Goal: Information Seeking & Learning: Check status

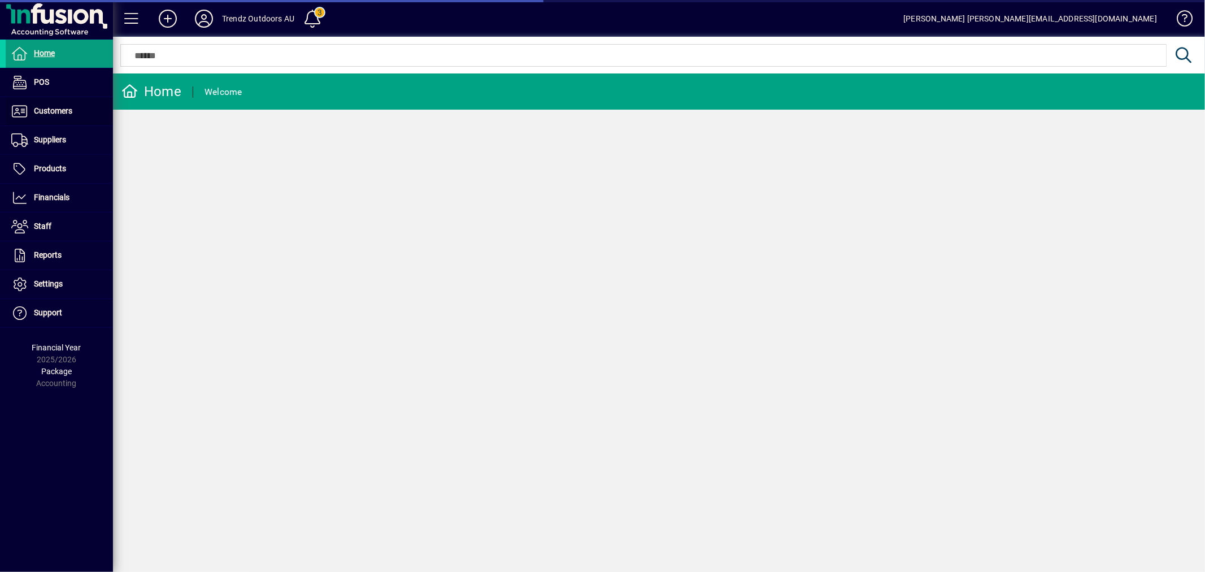
click at [66, 108] on span "Customers" at bounding box center [53, 110] width 38 height 9
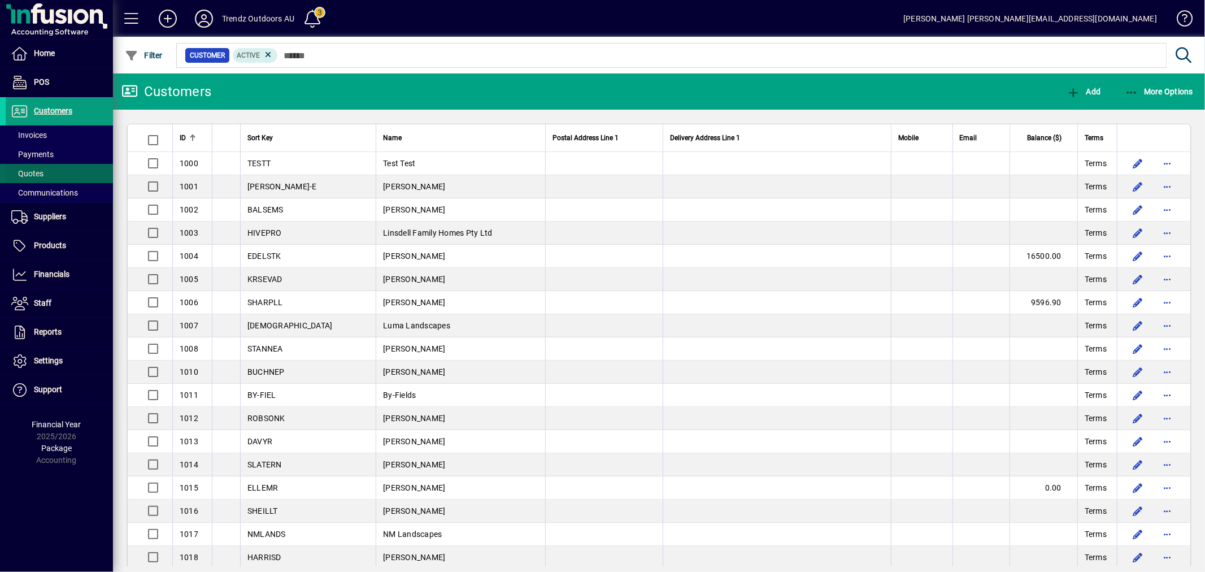
click at [56, 176] on span at bounding box center [59, 173] width 107 height 27
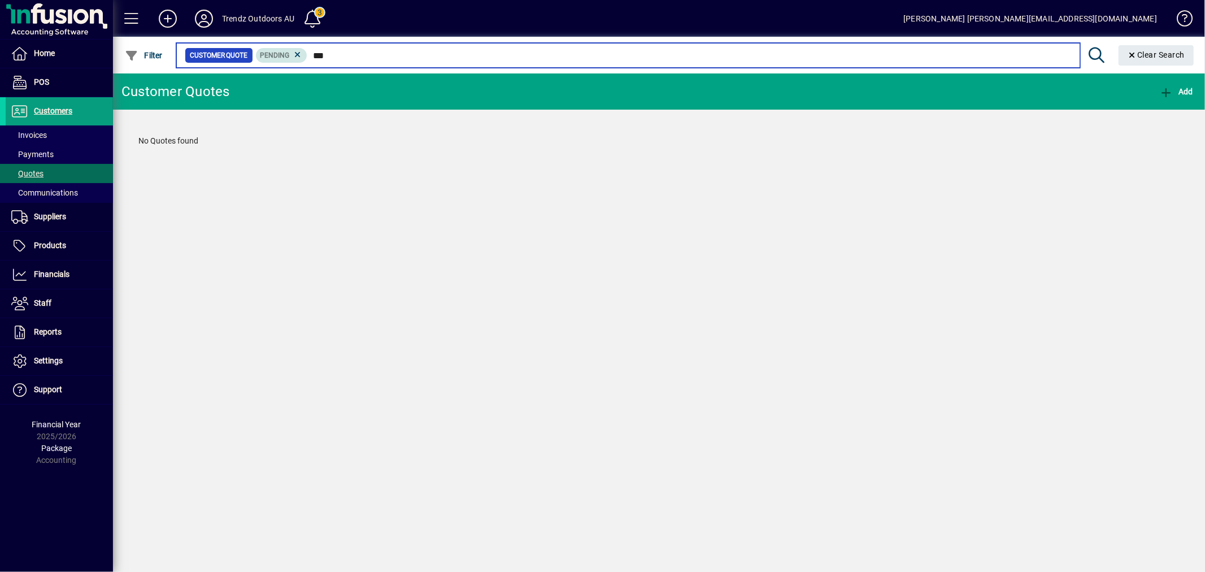
drag, startPoint x: 320, startPoint y: 55, endPoint x: 284, endPoint y: 54, distance: 35.6
click at [285, 54] on div "Customer Quote Pending ***" at bounding box center [628, 55] width 886 height 16
type input "***"
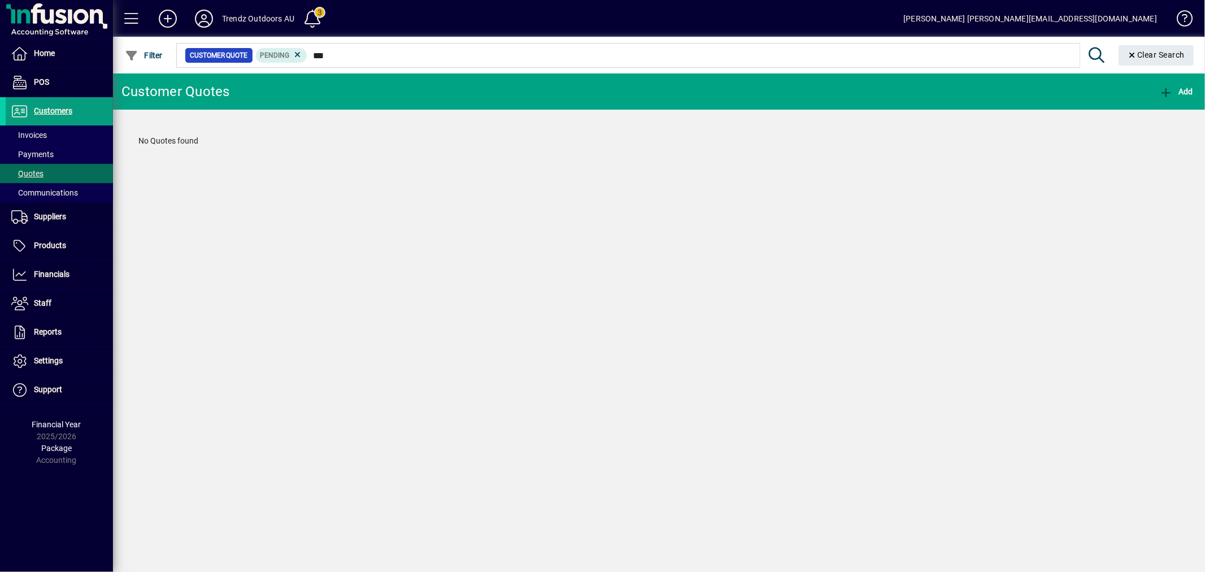
click at [198, 14] on icon at bounding box center [204, 19] width 23 height 18
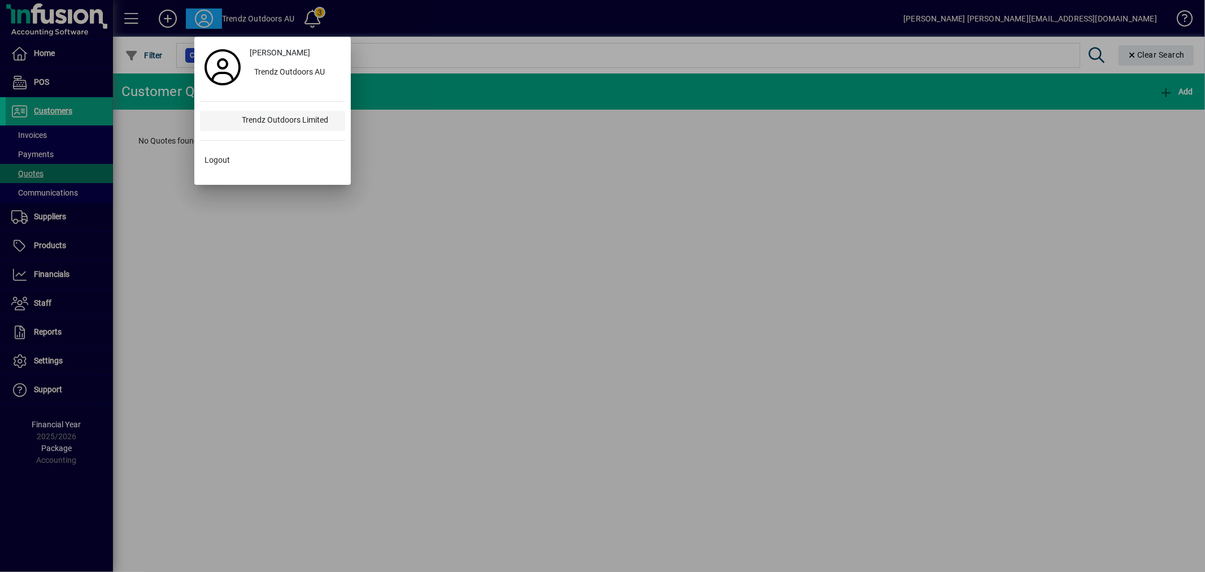
click at [263, 116] on div "Trendz Outdoors Limited" at bounding box center [289, 121] width 112 height 20
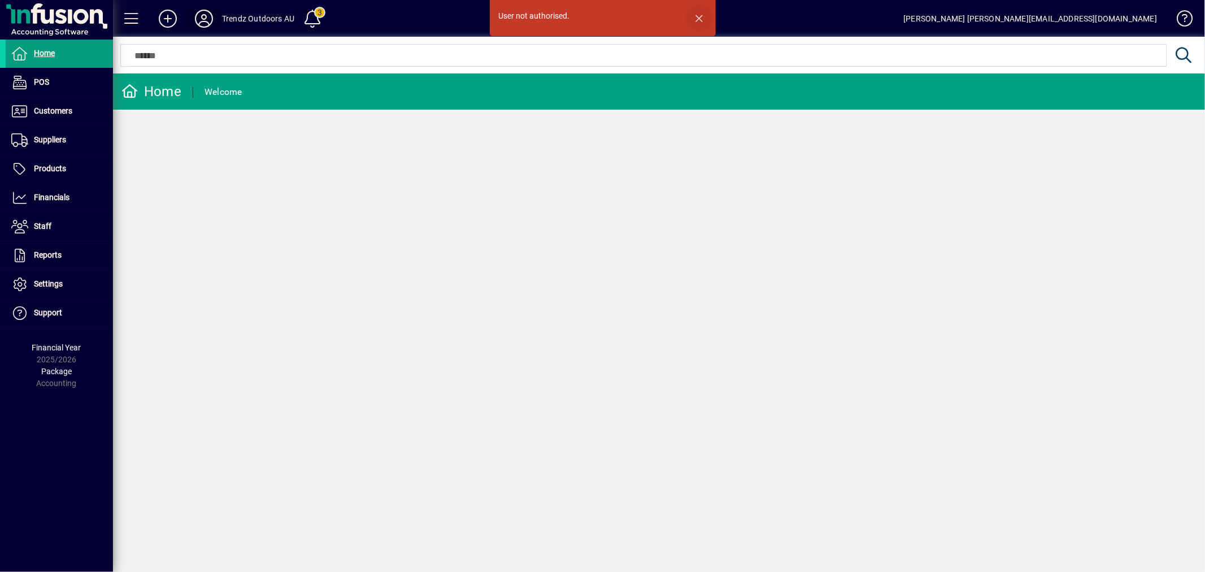
click at [697, 18] on span "button" at bounding box center [699, 18] width 27 height 27
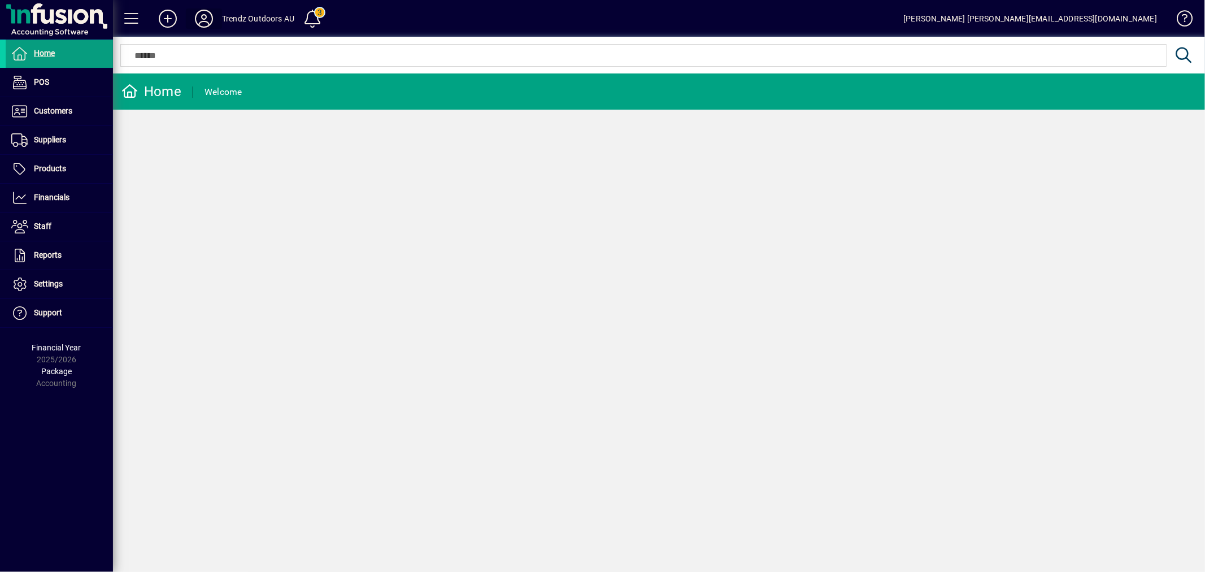
click at [197, 17] on icon at bounding box center [204, 19] width 23 height 18
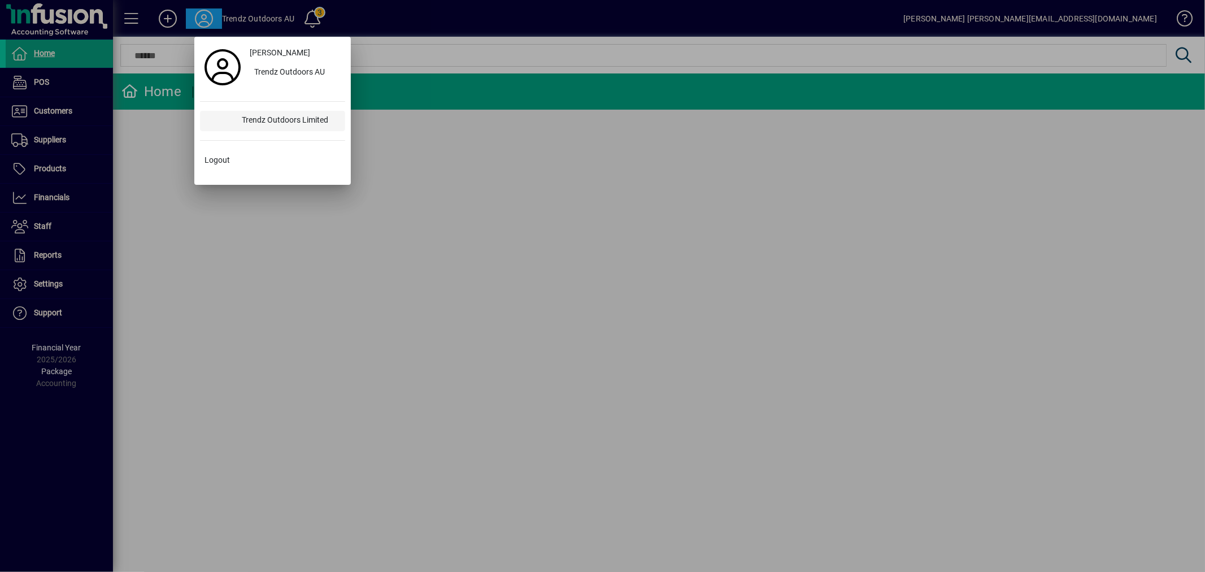
click at [285, 125] on div "Trendz Outdoors Limited" at bounding box center [289, 121] width 112 height 20
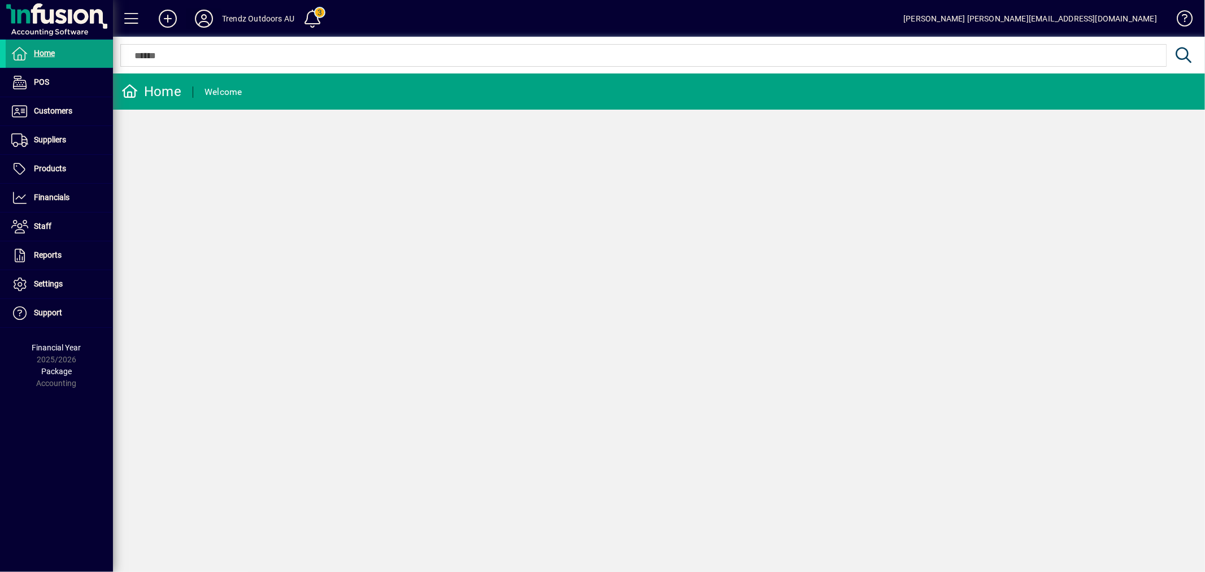
click at [211, 20] on icon at bounding box center [204, 19] width 23 height 18
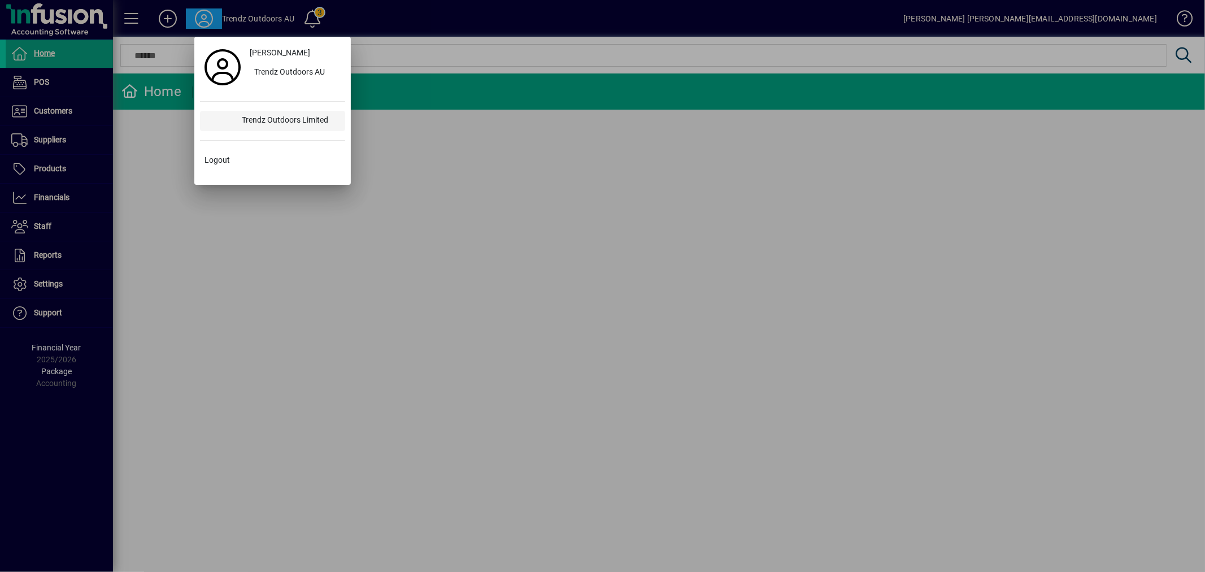
click at [270, 123] on div "Trendz Outdoors Limited" at bounding box center [289, 121] width 112 height 20
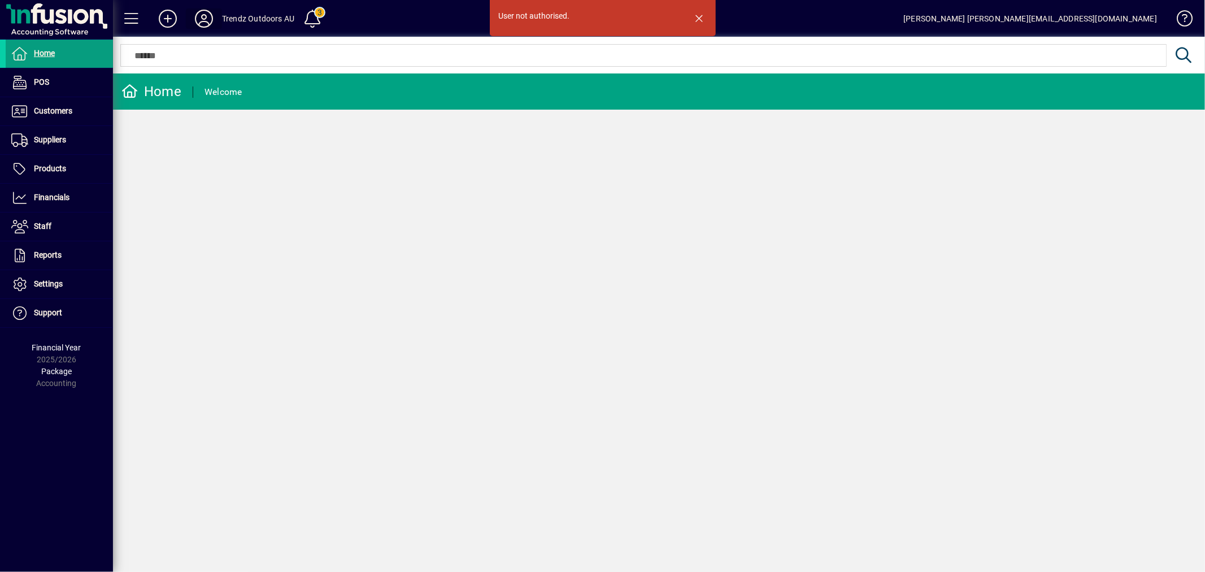
click at [211, 19] on icon at bounding box center [204, 19] width 23 height 18
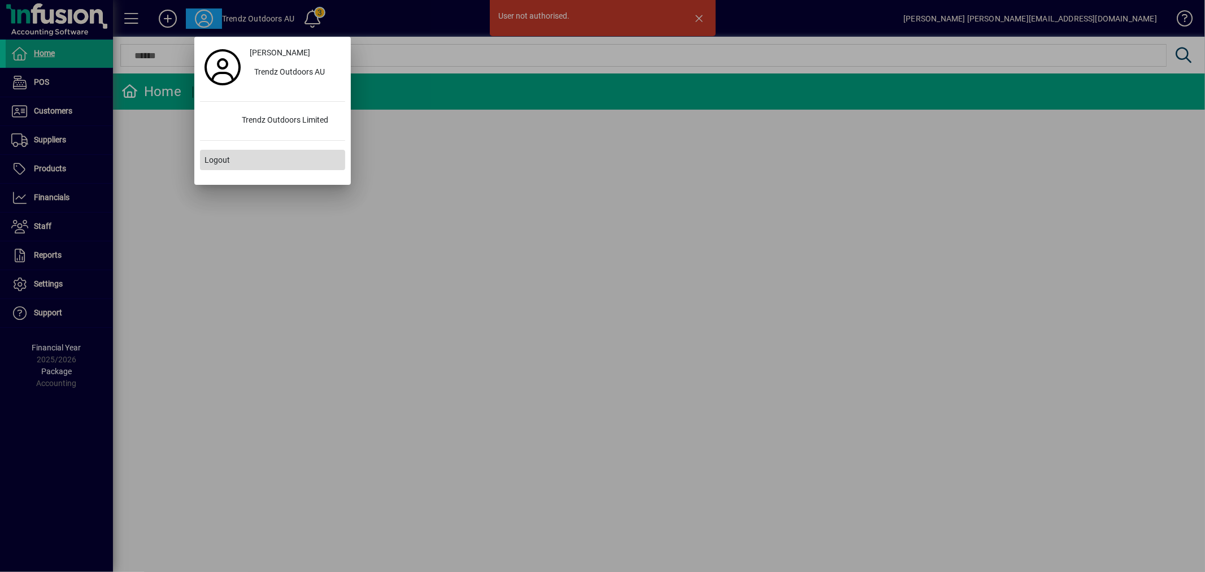
click at [232, 155] on span at bounding box center [272, 159] width 145 height 27
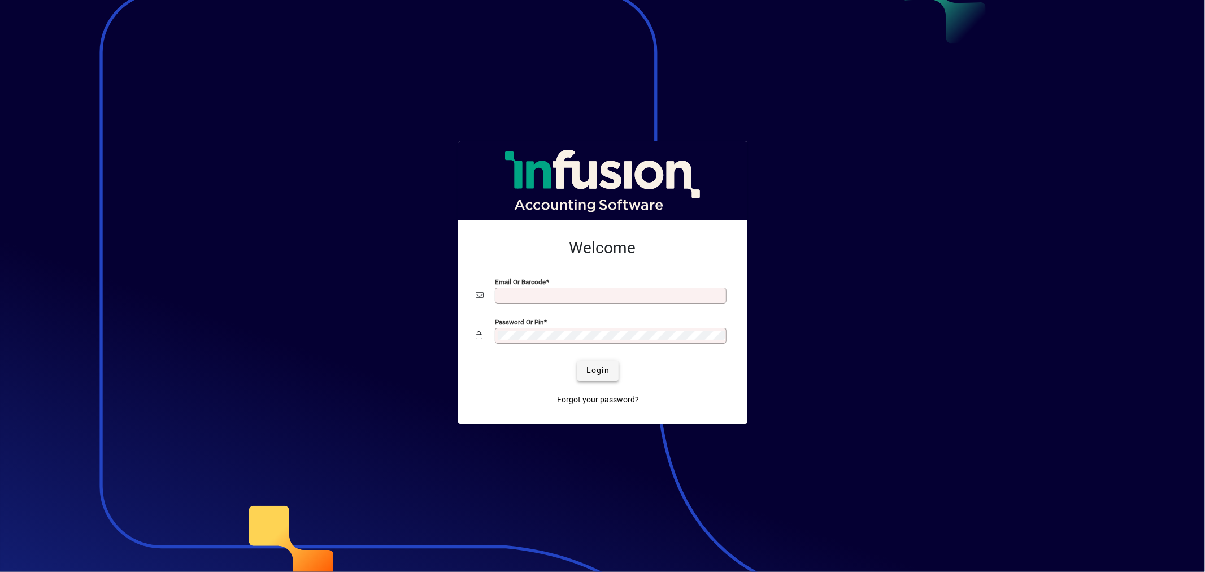
type input "**********"
click at [602, 364] on button "Login" at bounding box center [597, 370] width 41 height 20
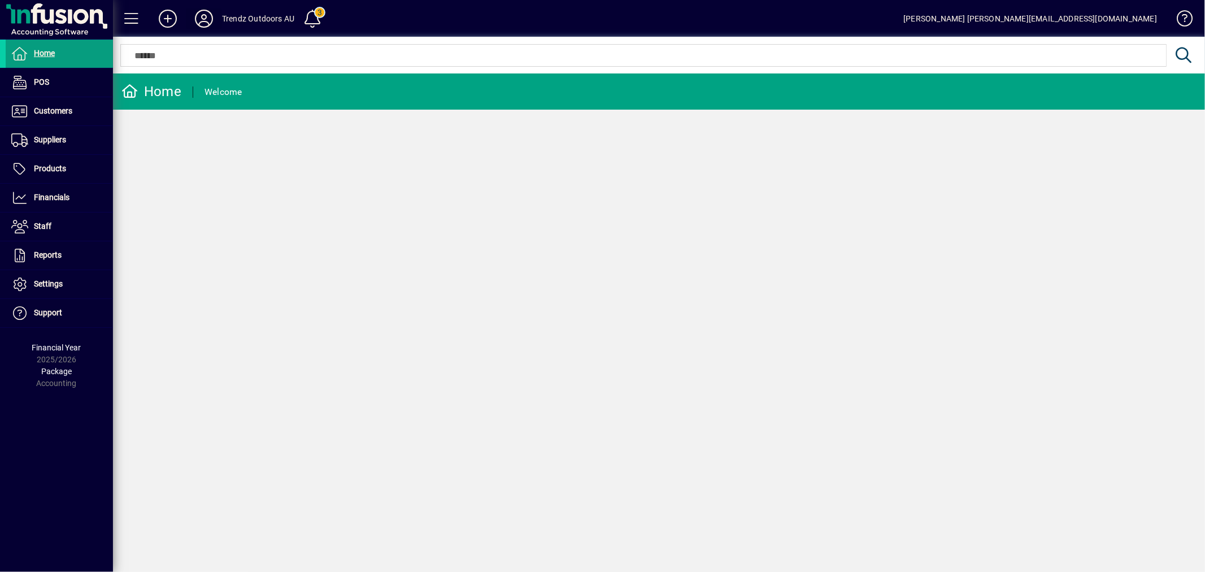
click at [220, 15] on span at bounding box center [204, 18] width 36 height 27
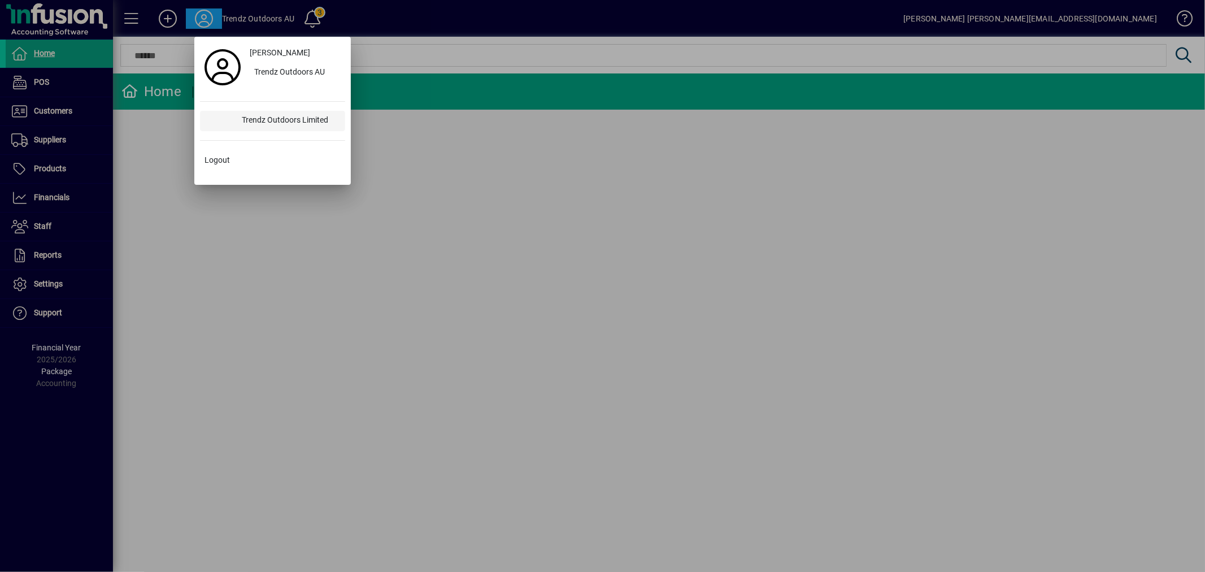
click at [280, 127] on div "Trendz Outdoors Limited" at bounding box center [289, 121] width 112 height 20
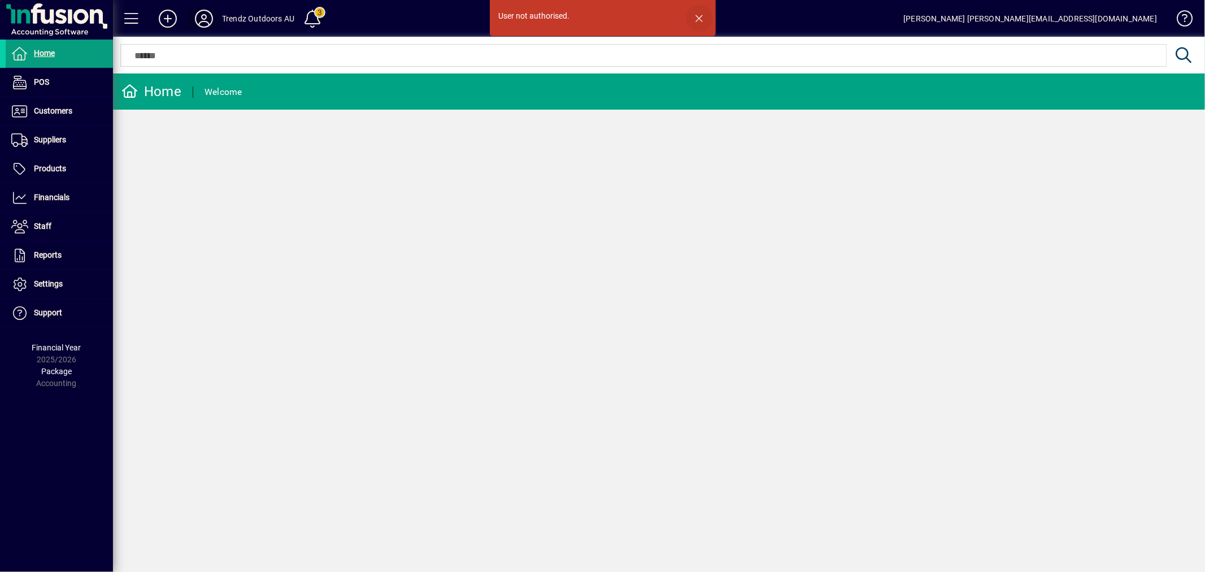
click at [700, 11] on span "button" at bounding box center [699, 18] width 27 height 27
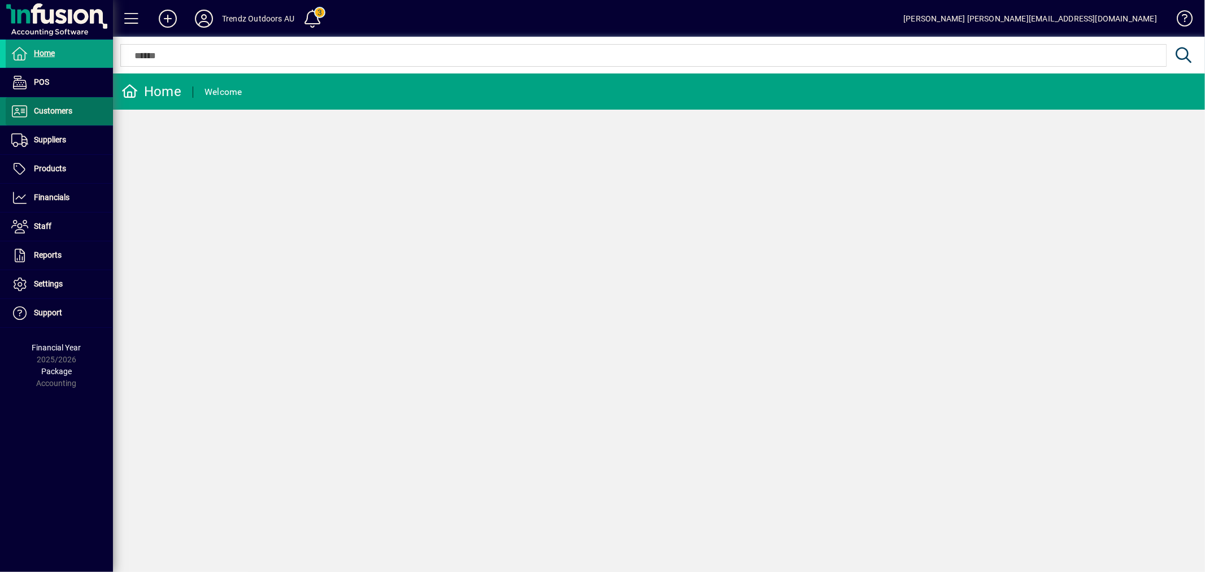
click at [81, 116] on span at bounding box center [59, 111] width 107 height 27
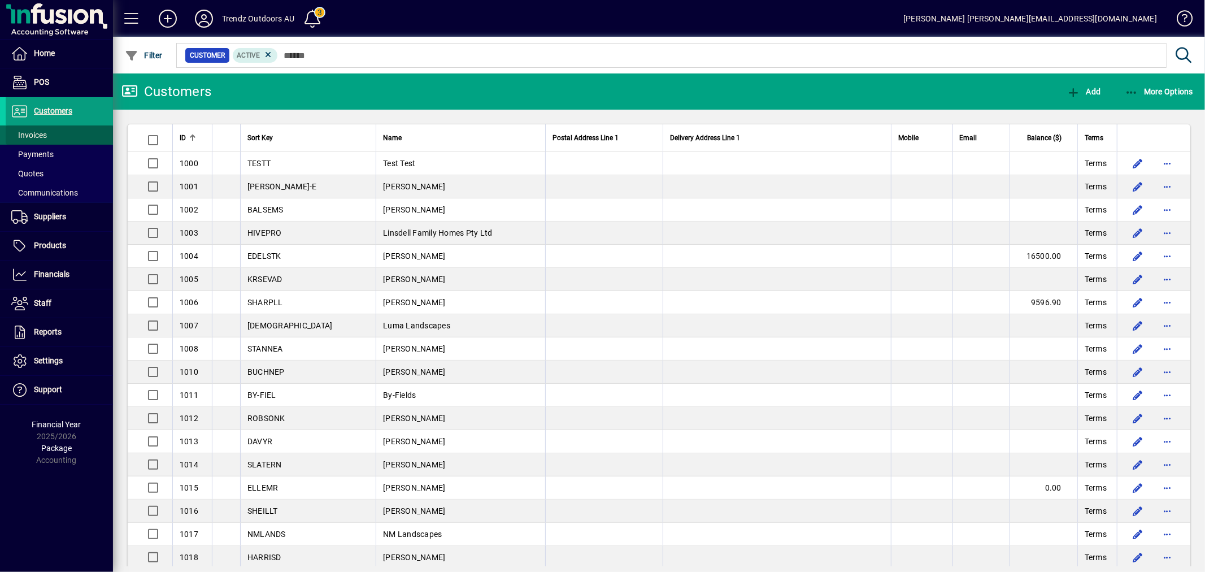
click at [54, 130] on span at bounding box center [59, 134] width 107 height 27
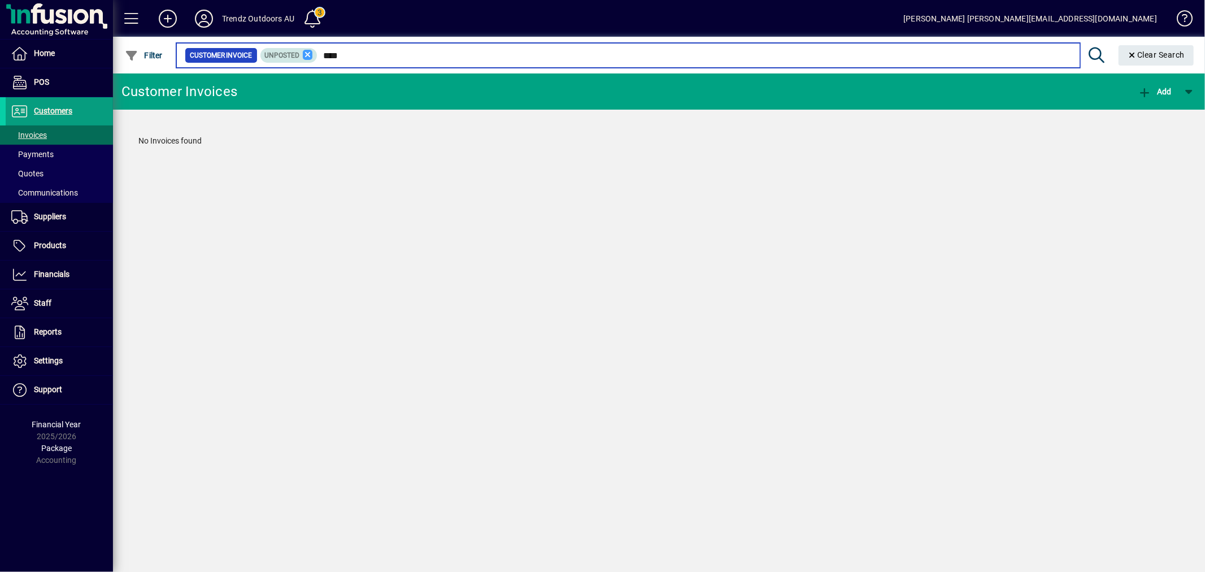
type input "****"
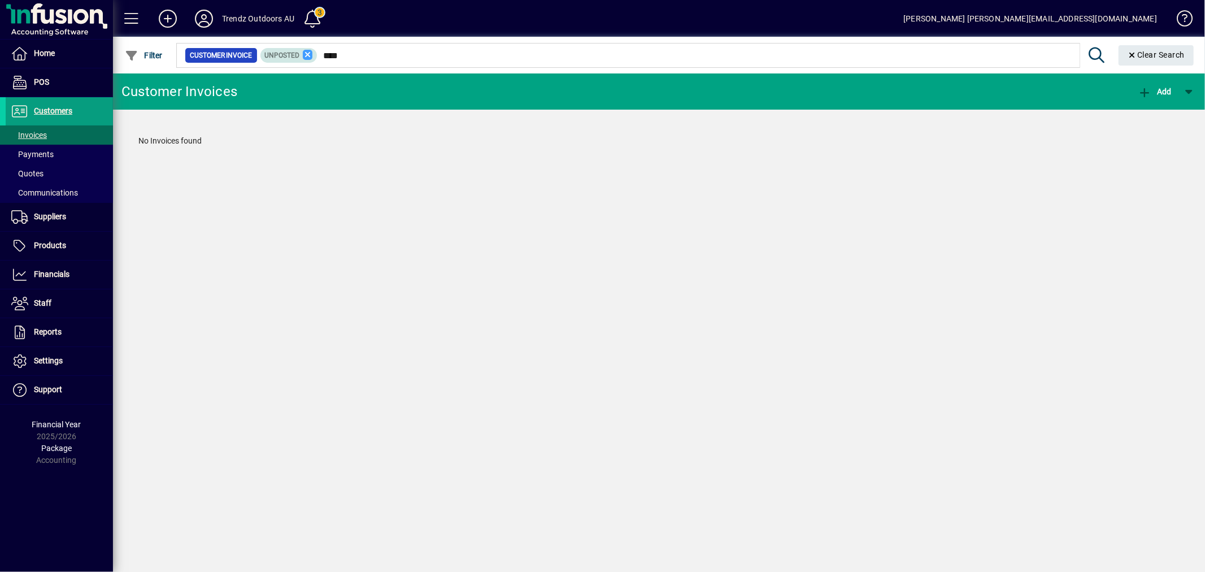
click at [306, 53] on icon at bounding box center [308, 55] width 10 height 10
click at [51, 112] on span "Customers" at bounding box center [53, 110] width 38 height 9
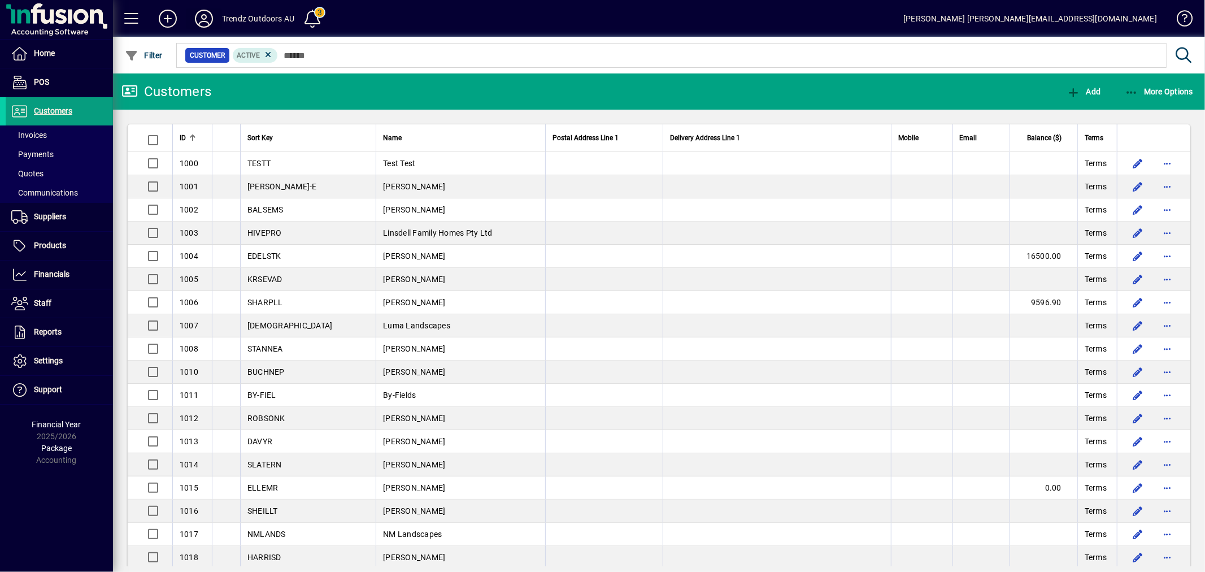
click at [204, 18] on icon at bounding box center [204, 19] width 23 height 18
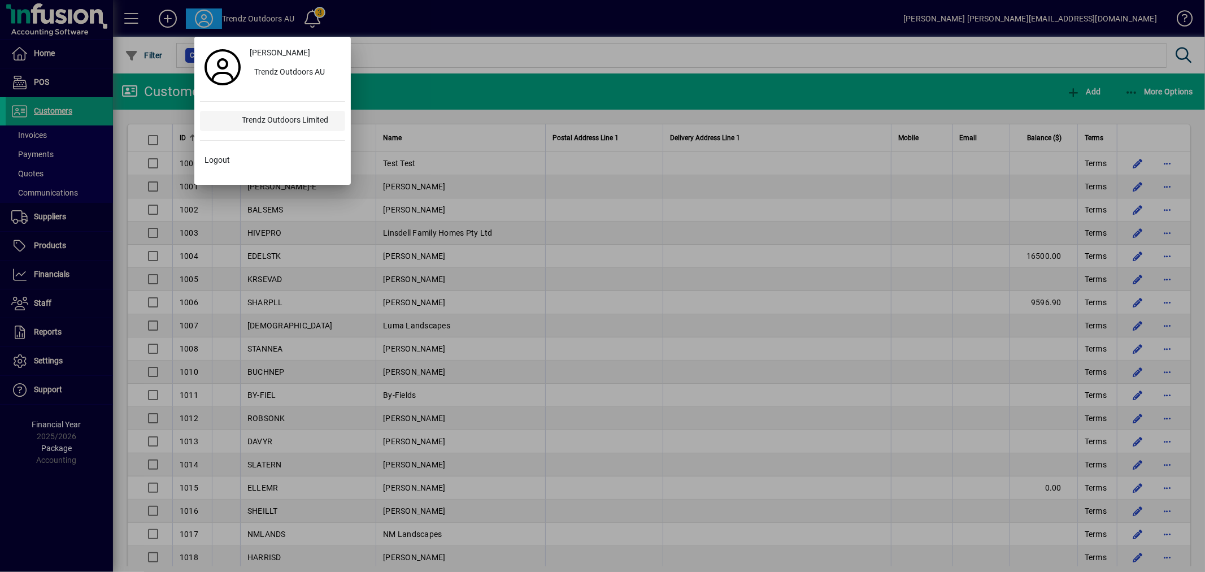
click at [257, 120] on div "Trendz Outdoors Limited" at bounding box center [289, 121] width 112 height 20
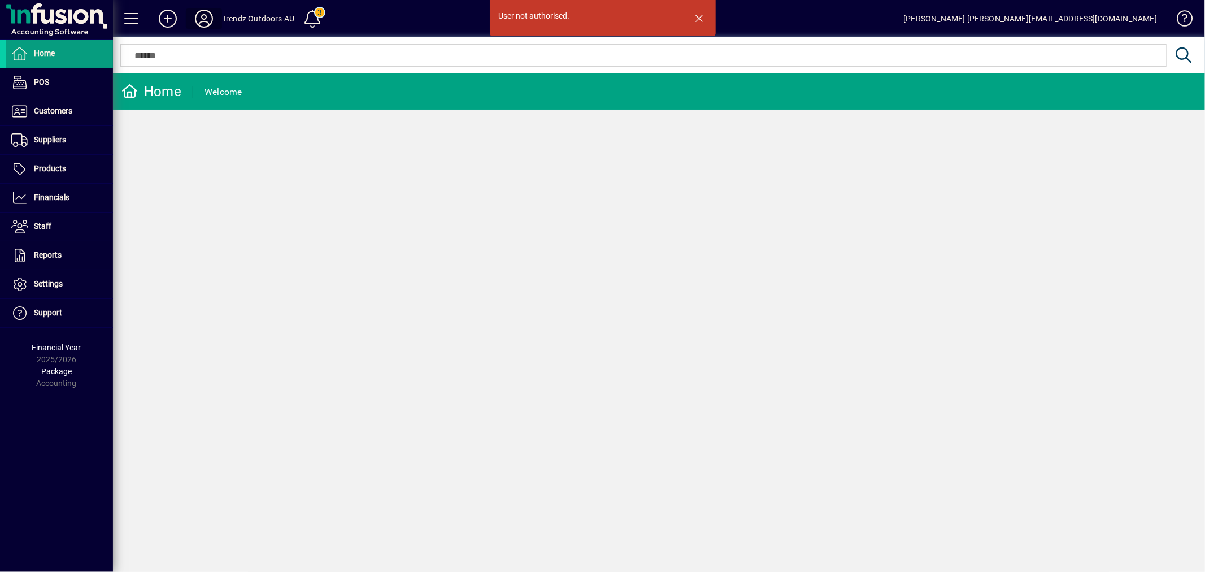
click at [206, 14] on icon at bounding box center [204, 19] width 23 height 18
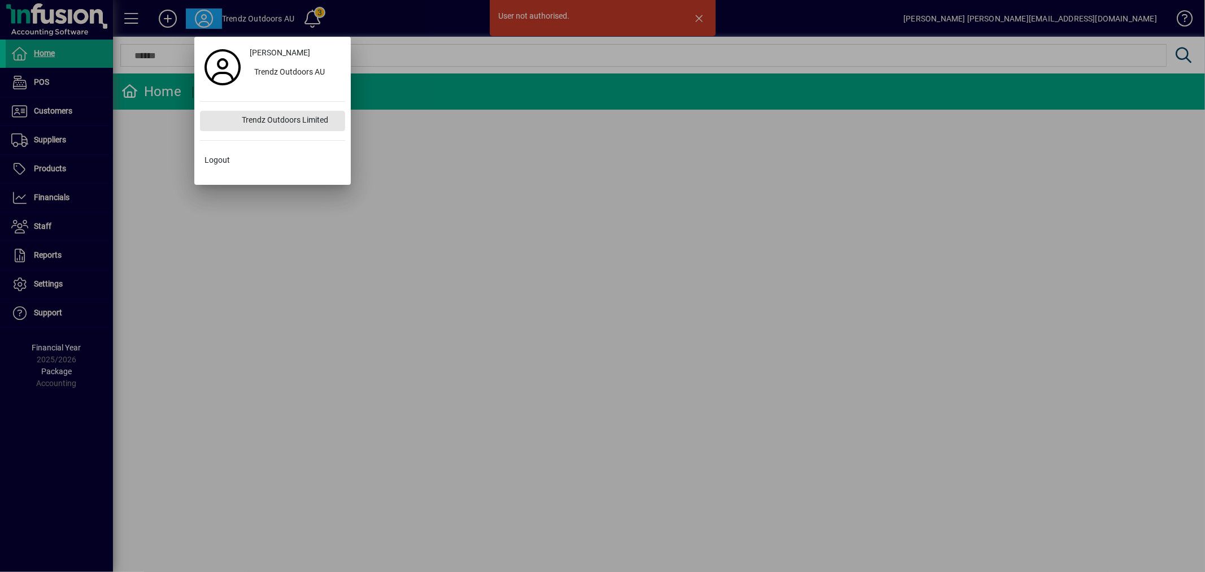
click at [262, 119] on div "Trendz Outdoors Limited" at bounding box center [289, 121] width 112 height 20
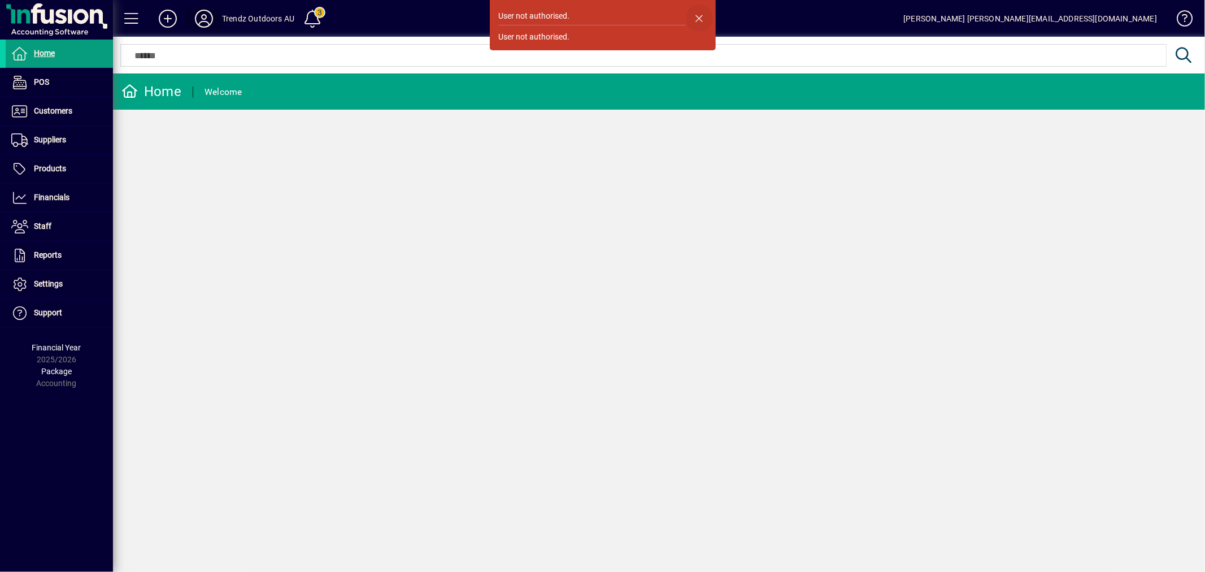
click at [702, 18] on span "button" at bounding box center [699, 18] width 27 height 27
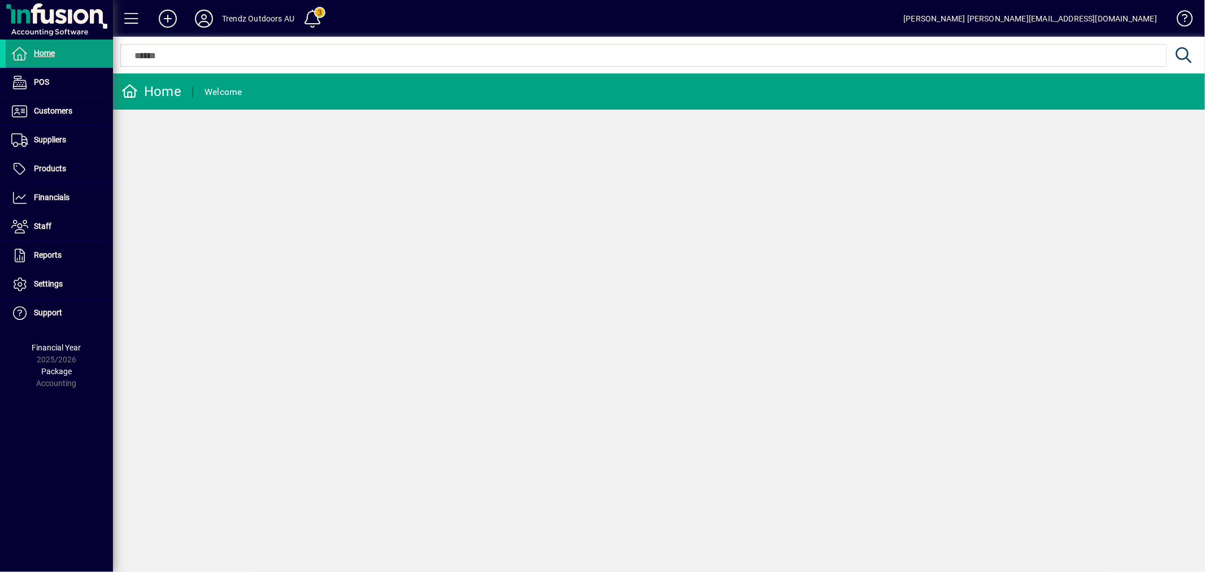
click at [201, 19] on icon at bounding box center [204, 19] width 23 height 18
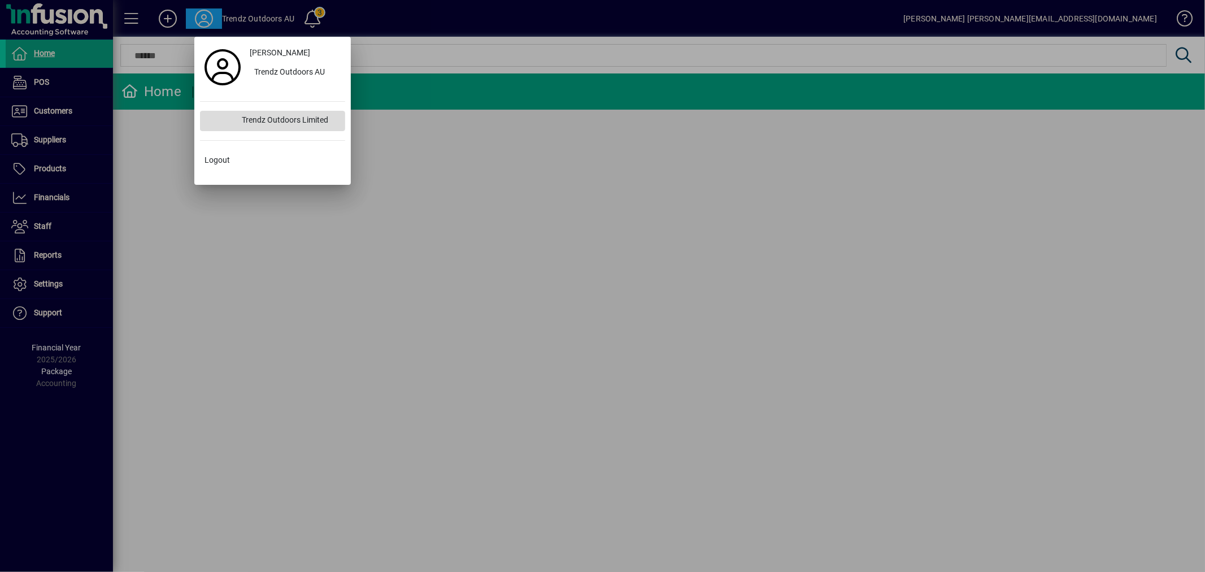
click at [305, 119] on div "Trendz Outdoors Limited" at bounding box center [289, 121] width 112 height 20
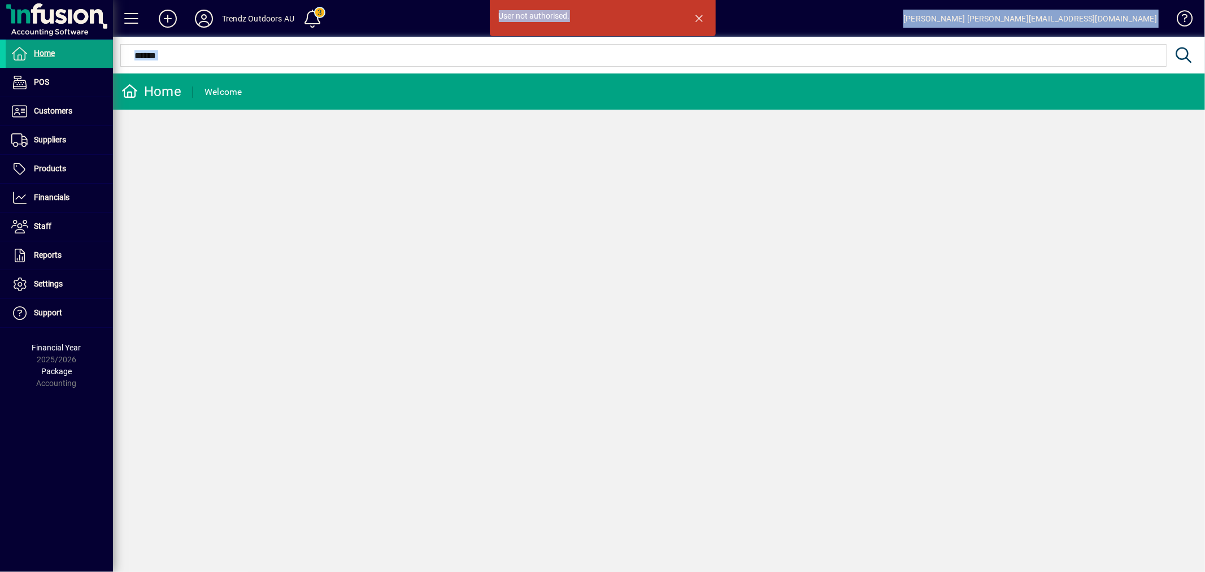
drag, startPoint x: 526, startPoint y: 18, endPoint x: 453, endPoint y: 19, distance: 72.9
click at [453, 19] on mat-drawer-content "Trendz Outdoors AU 3 [PERSON_NAME] [PERSON_NAME][EMAIL_ADDRESS][DOMAIN_NAME] Us…" at bounding box center [659, 286] width 1092 height 572
click at [565, 20] on div "User not authorised." at bounding box center [534, 16] width 71 height 12
drag, startPoint x: 573, startPoint y: 12, endPoint x: 498, endPoint y: 18, distance: 75.3
click at [474, 18] on mat-drawer-content "Trendz Outdoors AU 3 [PERSON_NAME] [PERSON_NAME][EMAIL_ADDRESS][DOMAIN_NAME] Us…" at bounding box center [659, 286] width 1092 height 572
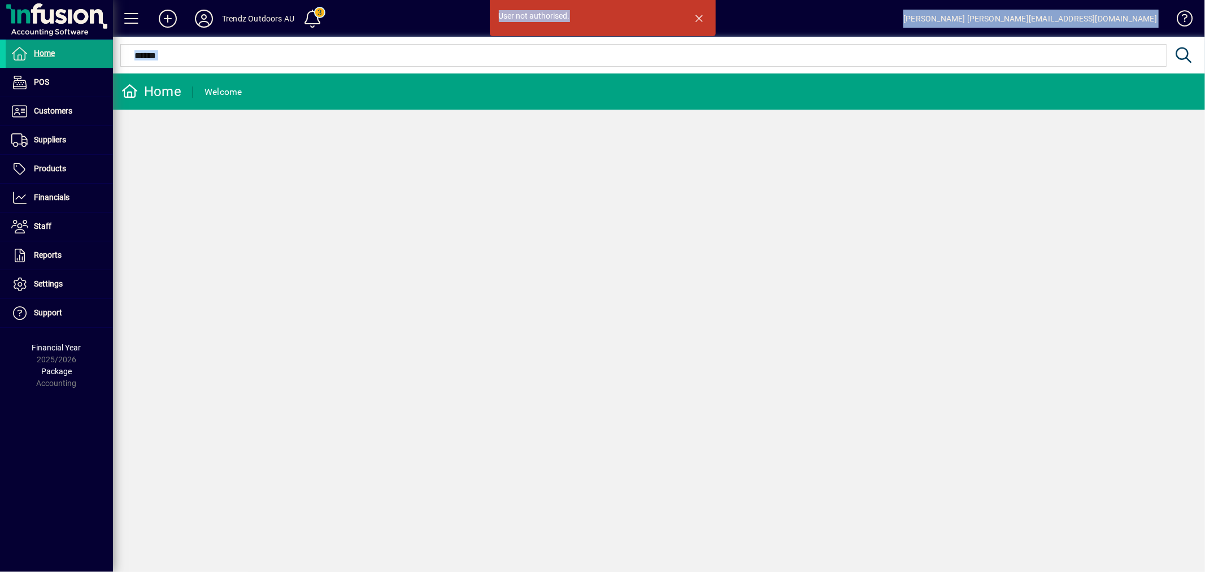
click at [585, 19] on div "User not authorised." at bounding box center [592, 15] width 187 height 20
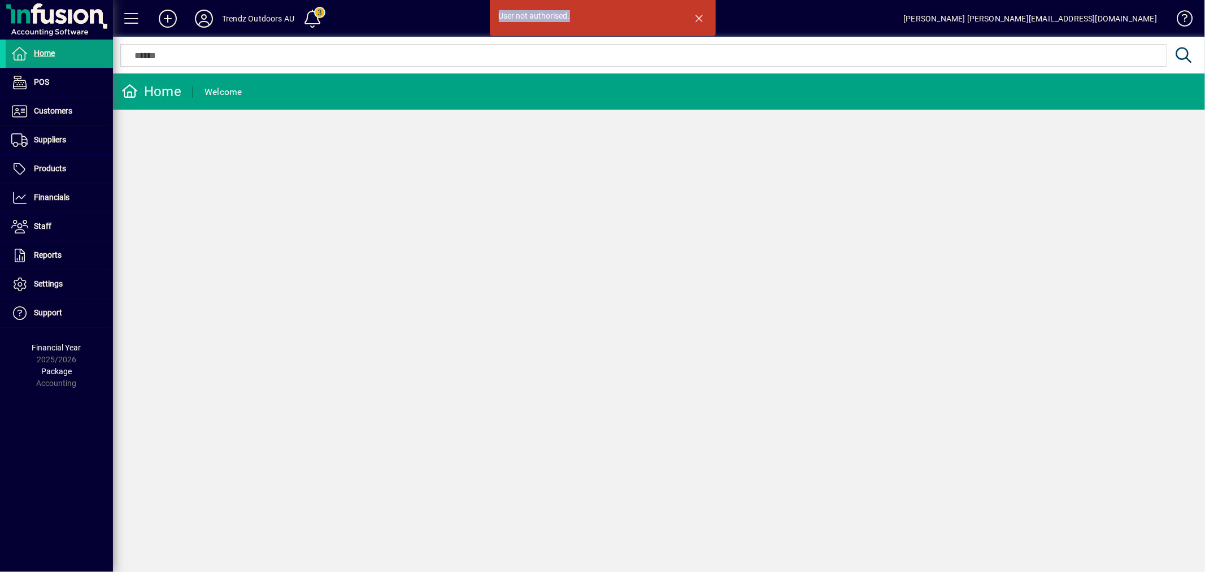
drag, startPoint x: 585, startPoint y: 19, endPoint x: 417, endPoint y: 43, distance: 170.2
click at [417, 43] on mat-drawer-content "Trendz Outdoors AU 3 [PERSON_NAME] [PERSON_NAME][EMAIL_ADDRESS][DOMAIN_NAME] Us…" at bounding box center [659, 286] width 1092 height 572
click at [579, 31] on div "User not authorised." at bounding box center [592, 18] width 187 height 27
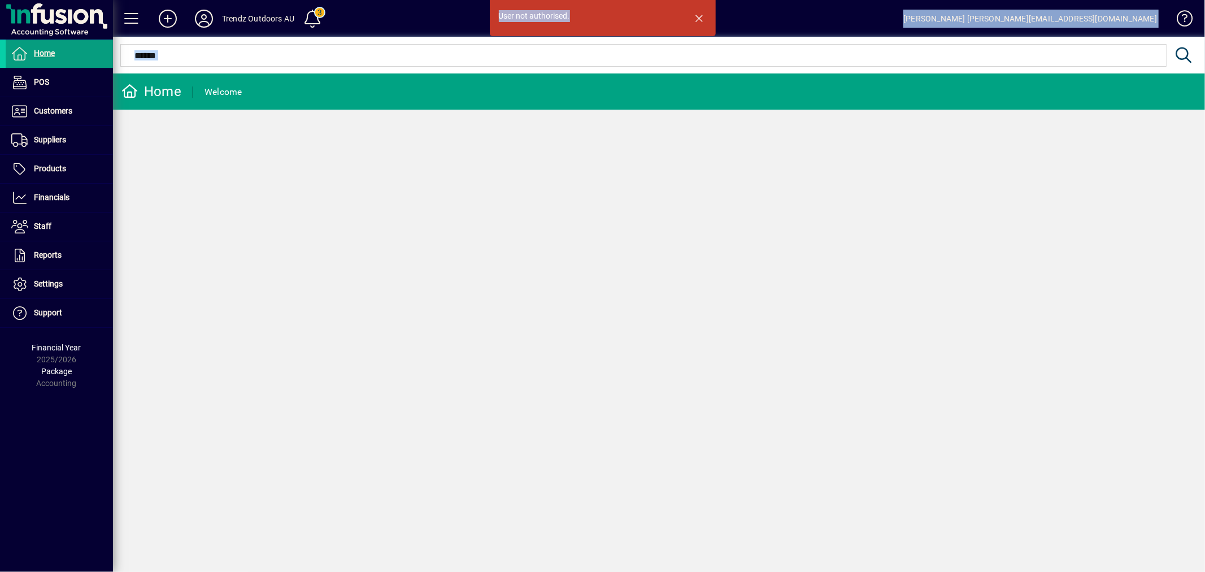
drag, startPoint x: 546, startPoint y: 26, endPoint x: 456, endPoint y: 23, distance: 89.3
click at [456, 23] on mat-drawer-content "Trendz Outdoors AU 3 [PERSON_NAME] [PERSON_NAME][EMAIL_ADDRESS][DOMAIN_NAME] Us…" at bounding box center [659, 286] width 1092 height 572
click at [617, 18] on div "User not authorised." at bounding box center [592, 15] width 187 height 20
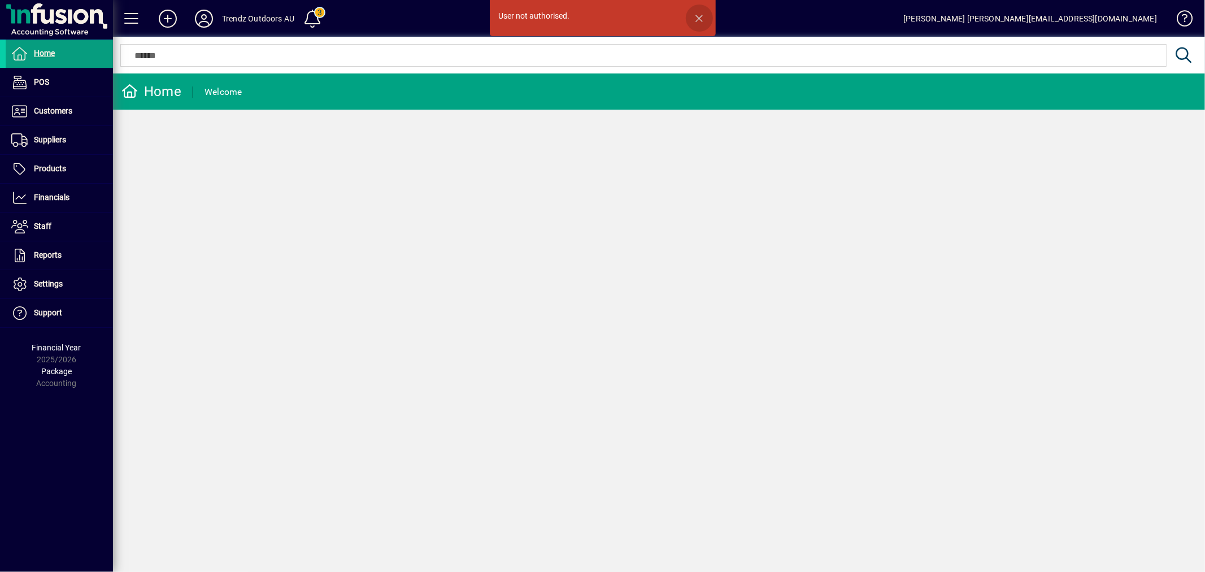
click at [707, 20] on span "button" at bounding box center [699, 18] width 27 height 27
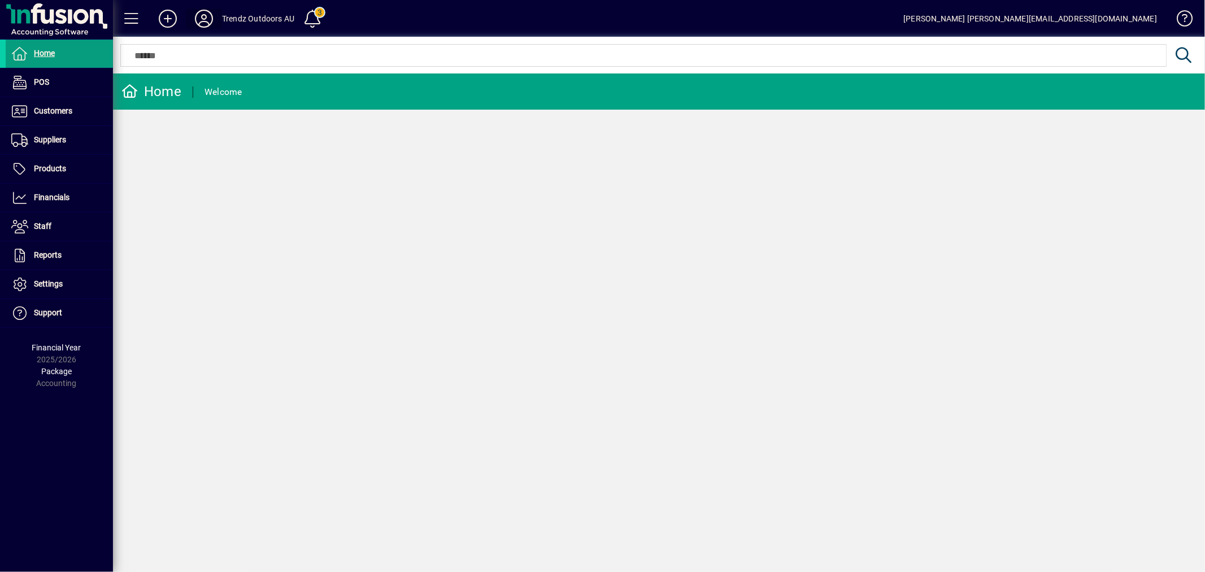
click at [206, 18] on icon at bounding box center [204, 19] width 23 height 18
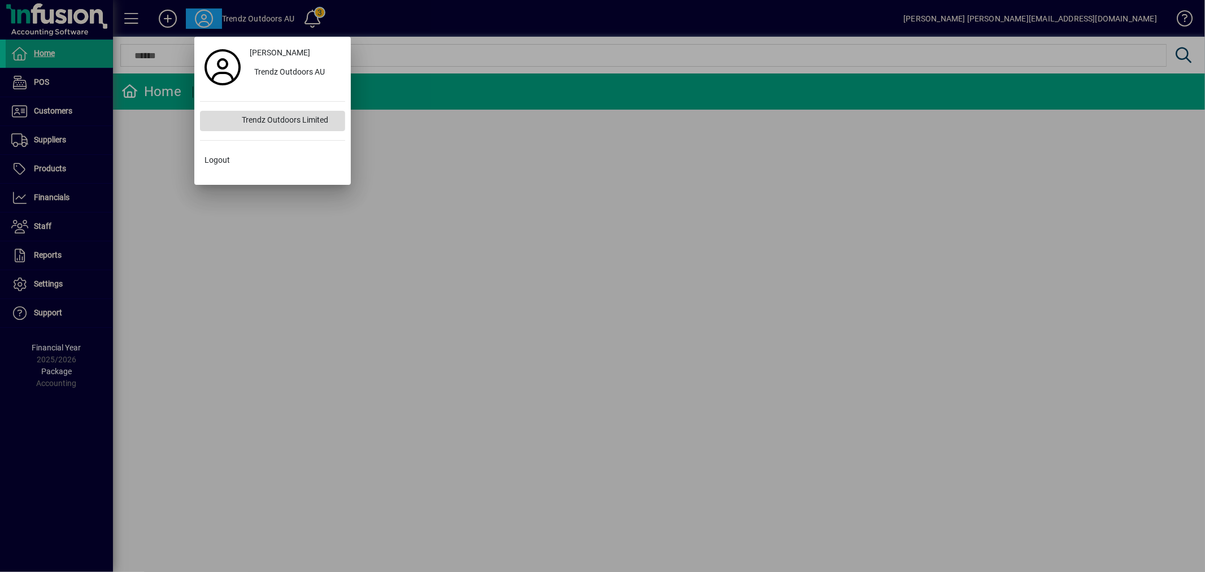
click at [298, 124] on div "Trendz Outdoors Limited" at bounding box center [289, 121] width 112 height 20
